Goal: Book appointment/travel/reservation

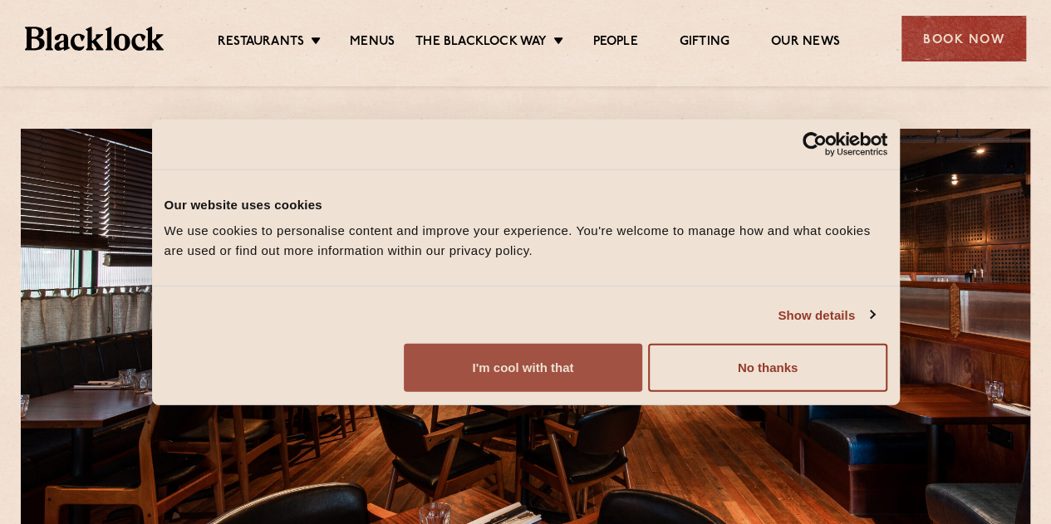
click at [642, 392] on button "I'm cool with that" at bounding box center [523, 368] width 238 height 48
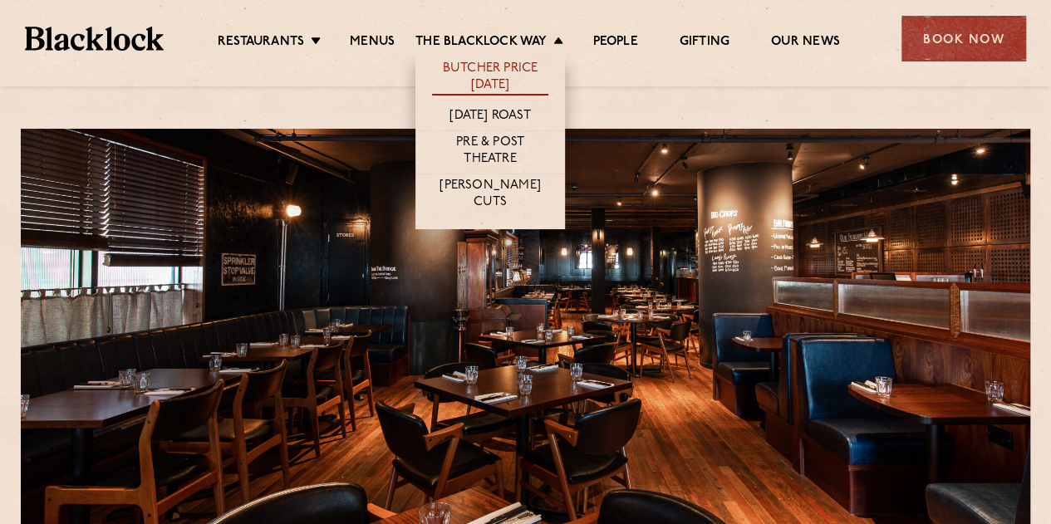
click at [500, 66] on link "Butcher Price [DATE]" at bounding box center [490, 78] width 116 height 35
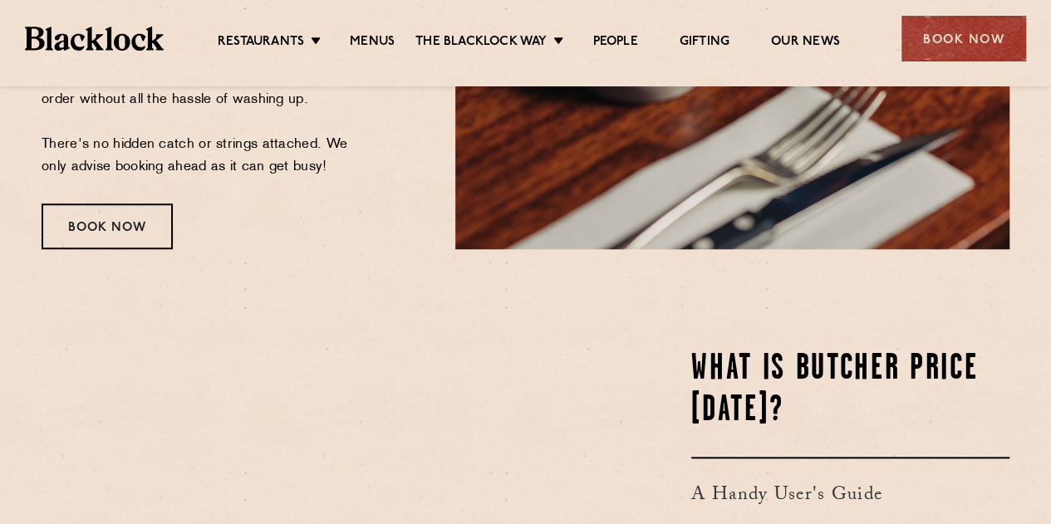
scroll to position [598, 0]
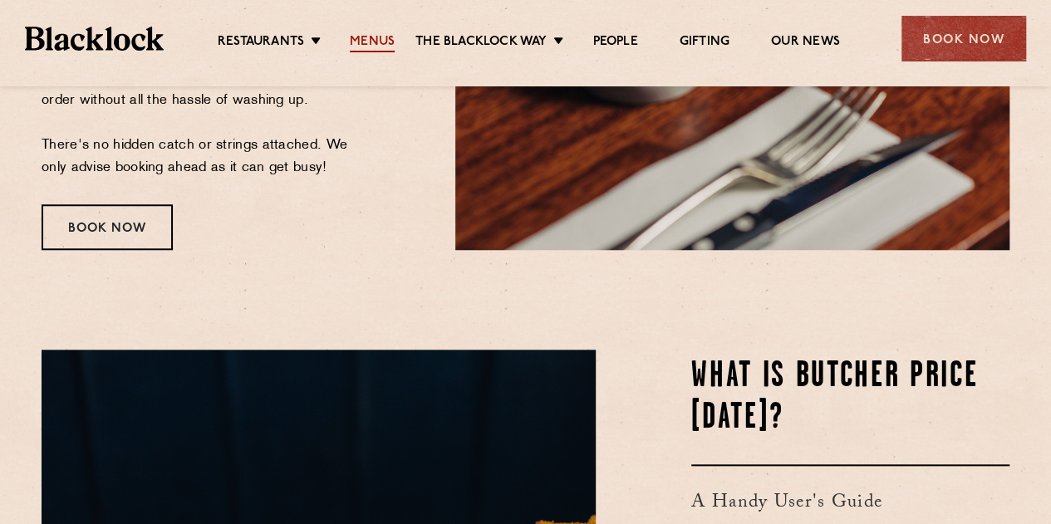
click at [379, 37] on link "Menus" at bounding box center [372, 43] width 45 height 18
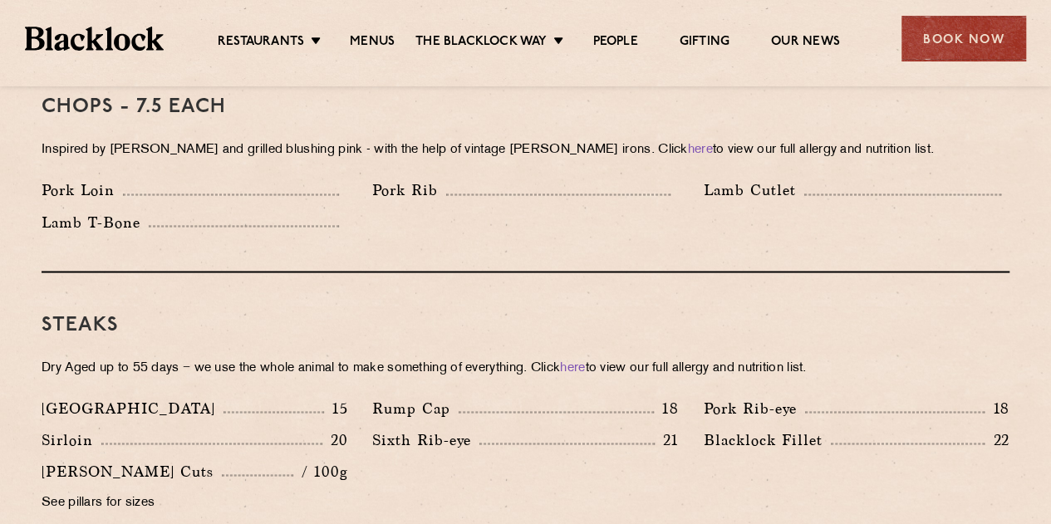
scroll to position [1329, 0]
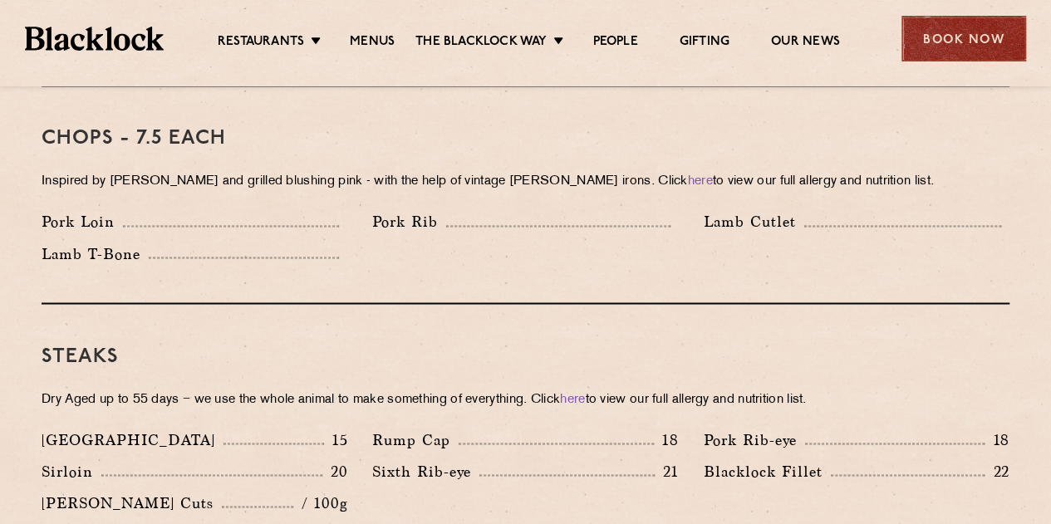
click at [941, 37] on div "Book Now" at bounding box center [963, 39] width 125 height 46
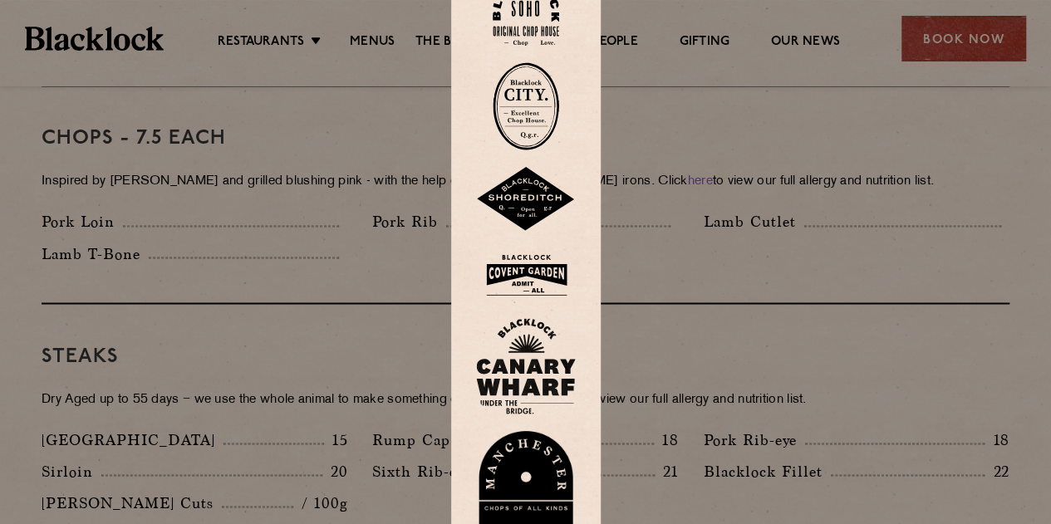
click at [543, 351] on img at bounding box center [526, 366] width 100 height 96
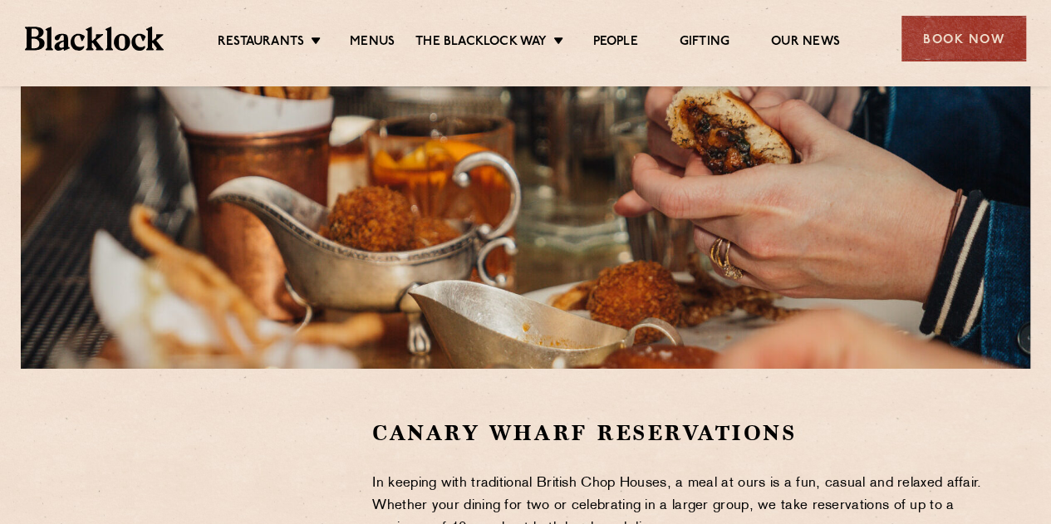
scroll to position [475, 0]
